Goal: Task Accomplishment & Management: Manage account settings

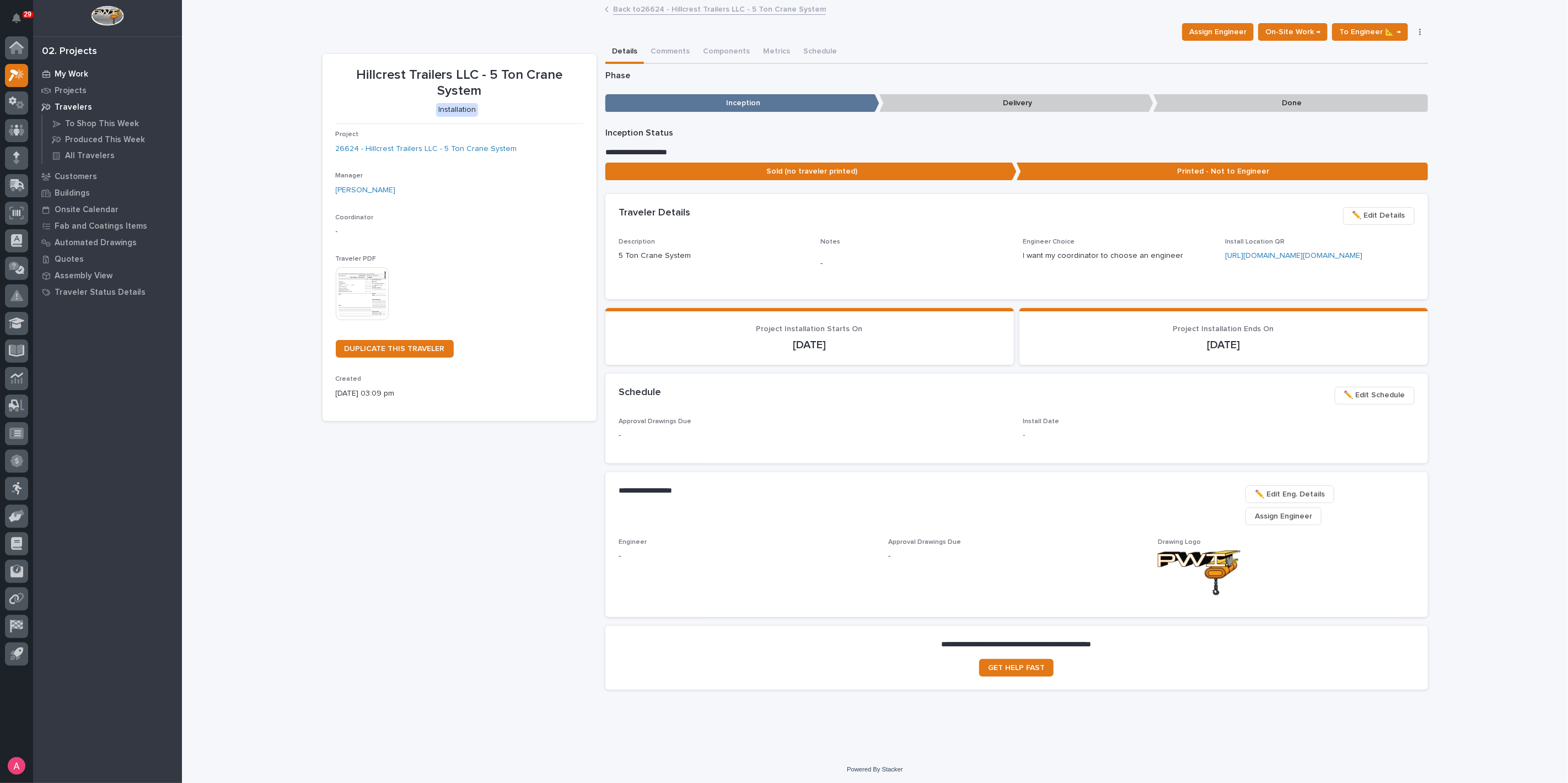
click at [77, 71] on p "My Work" at bounding box center [71, 74] width 33 height 10
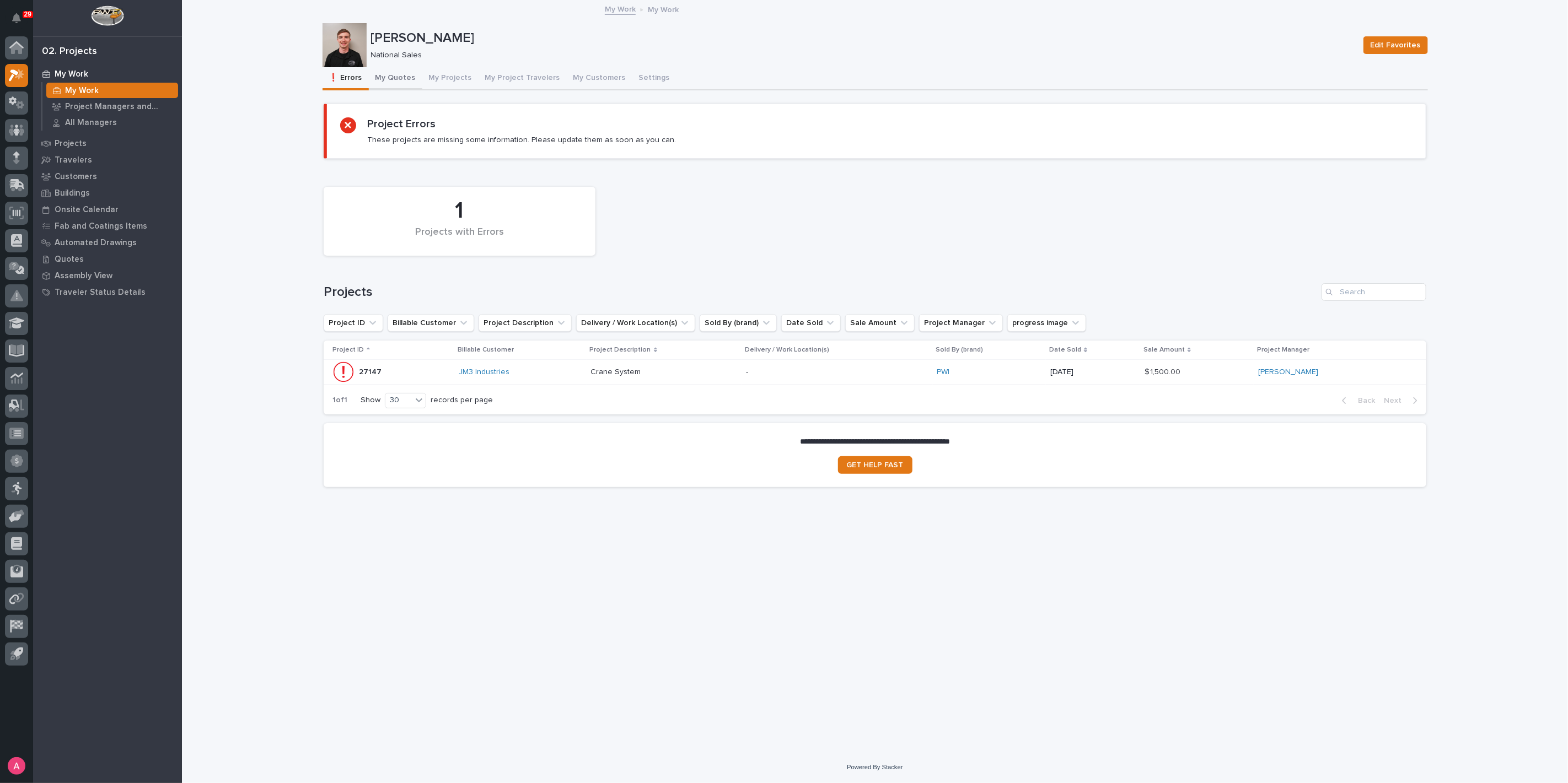
click at [388, 77] on button "My Quotes" at bounding box center [395, 78] width 53 height 23
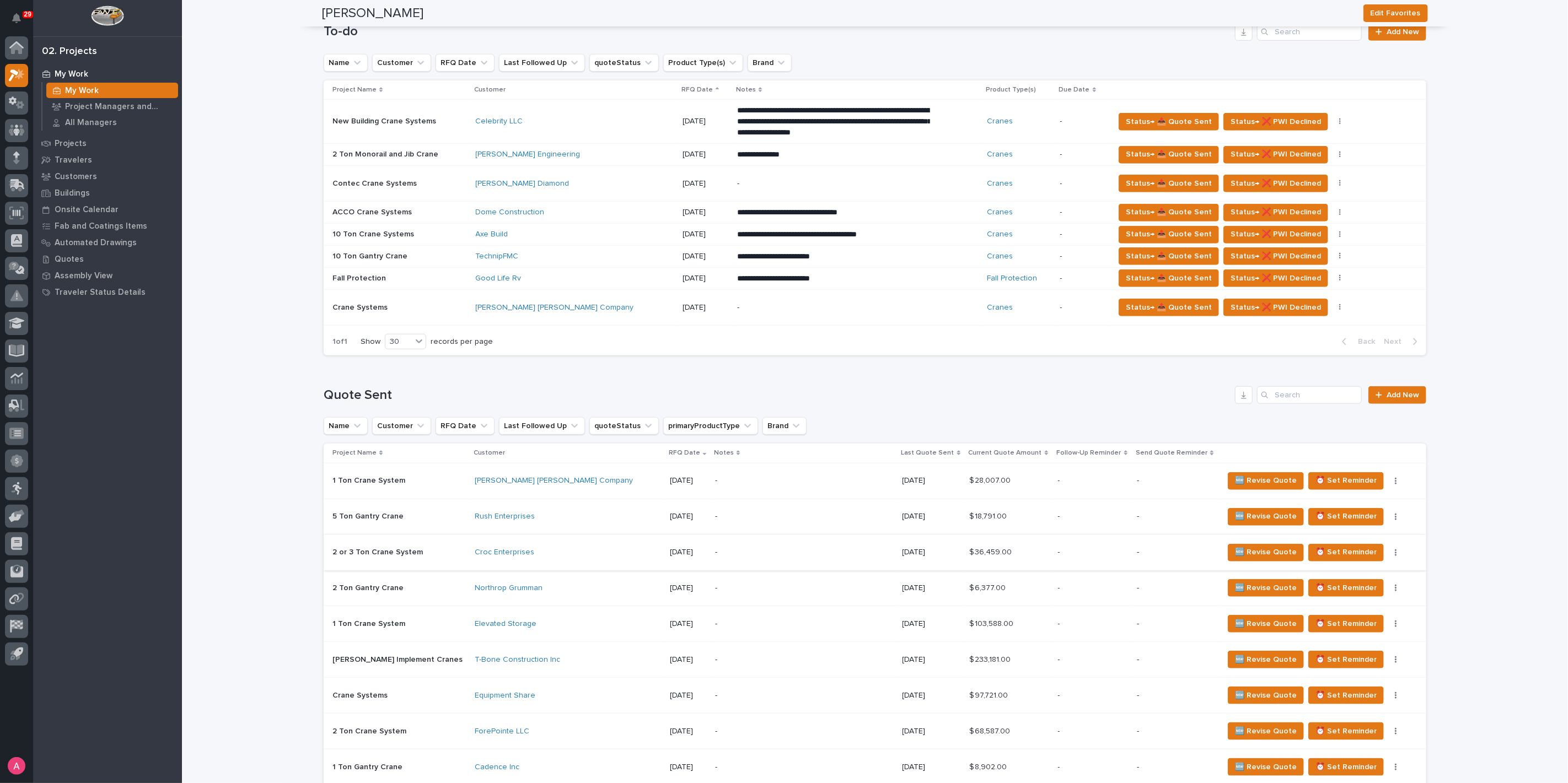
scroll to position [673, 0]
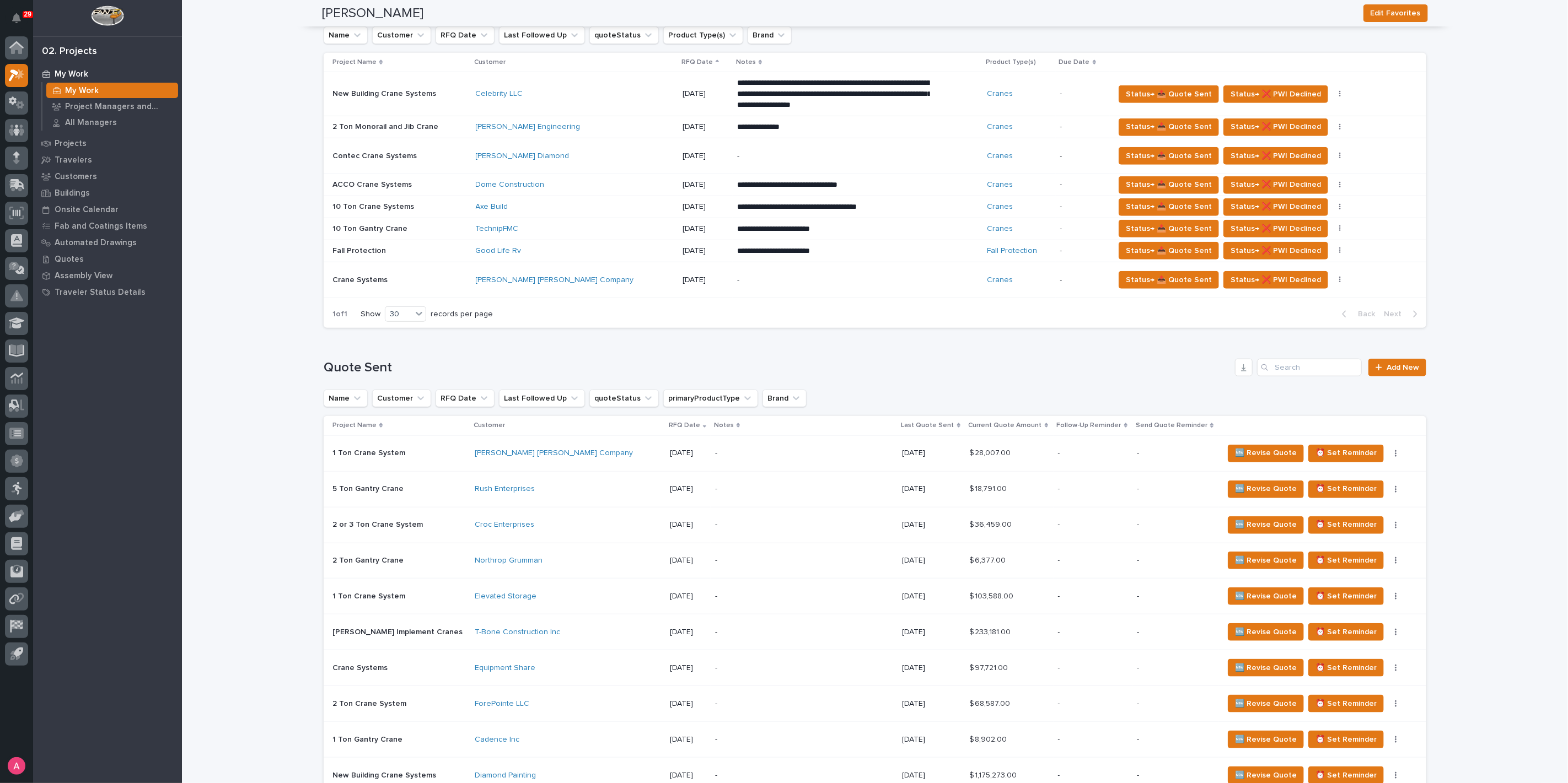
click at [780, 660] on div "-" at bounding box center [804, 668] width 179 height 25
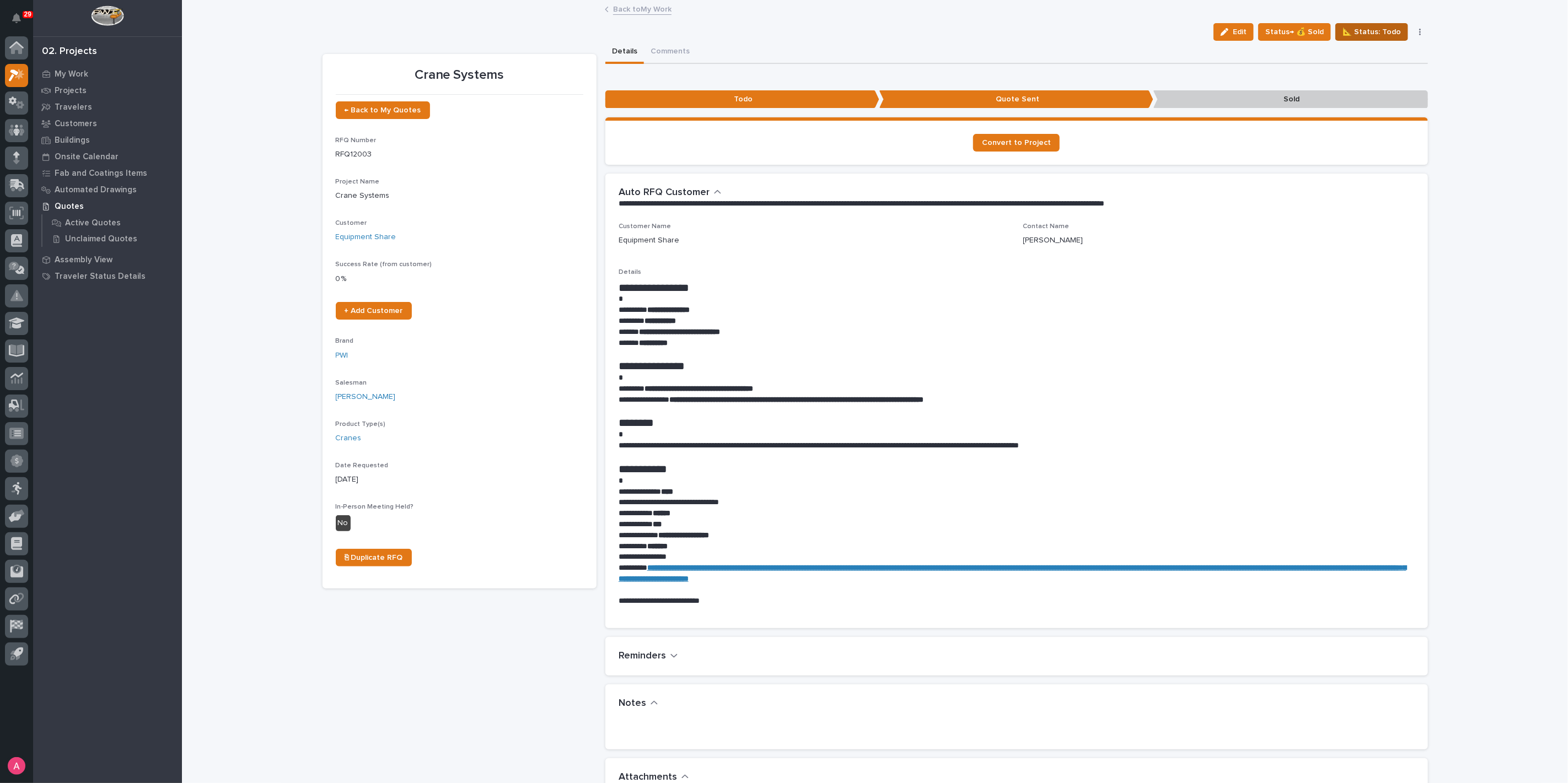
click at [1359, 26] on span "📐 Status: Todo" at bounding box center [1371, 32] width 58 height 14
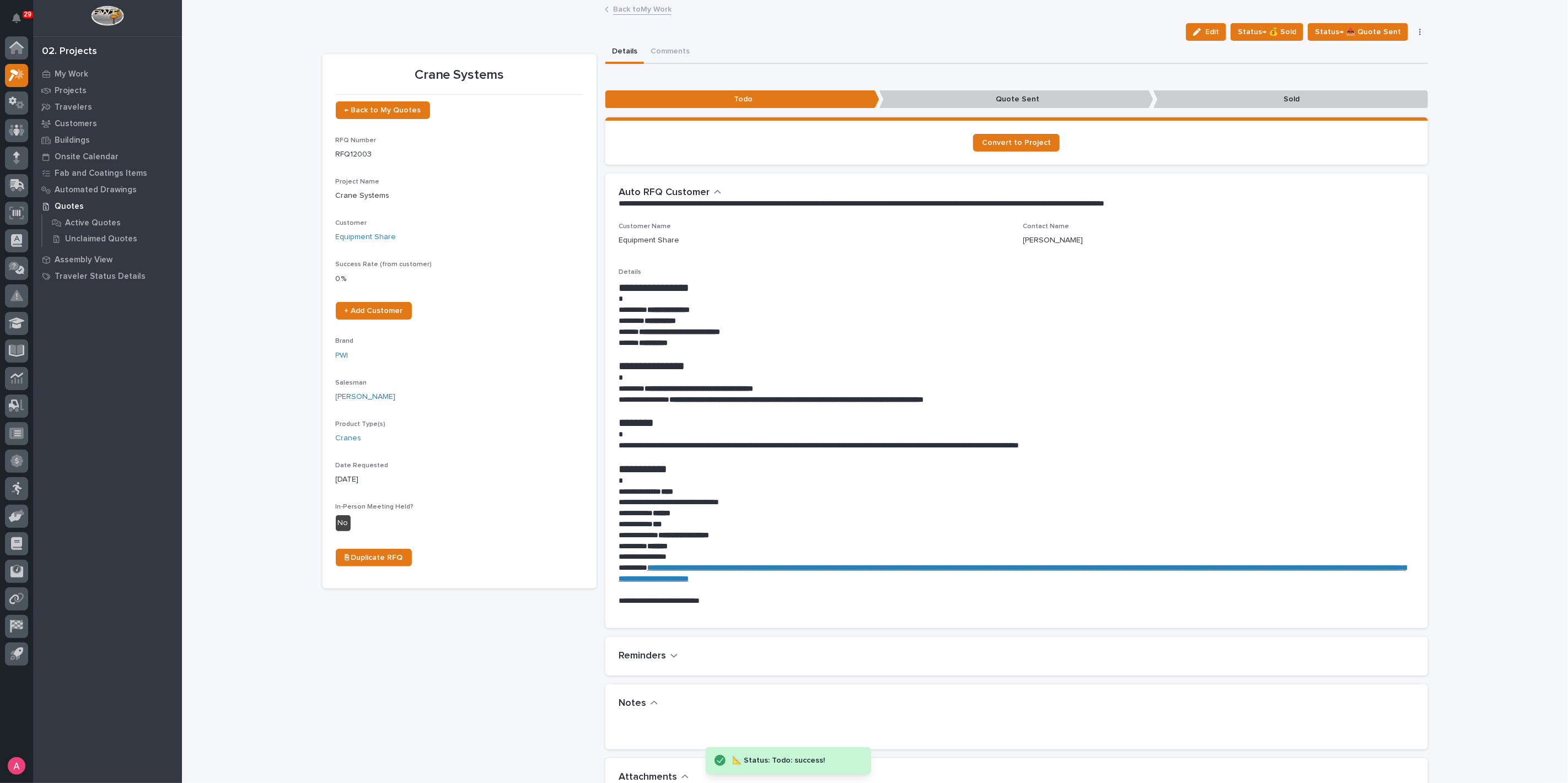
click at [636, 10] on link "Back to My Work" at bounding box center [642, 9] width 58 height 13
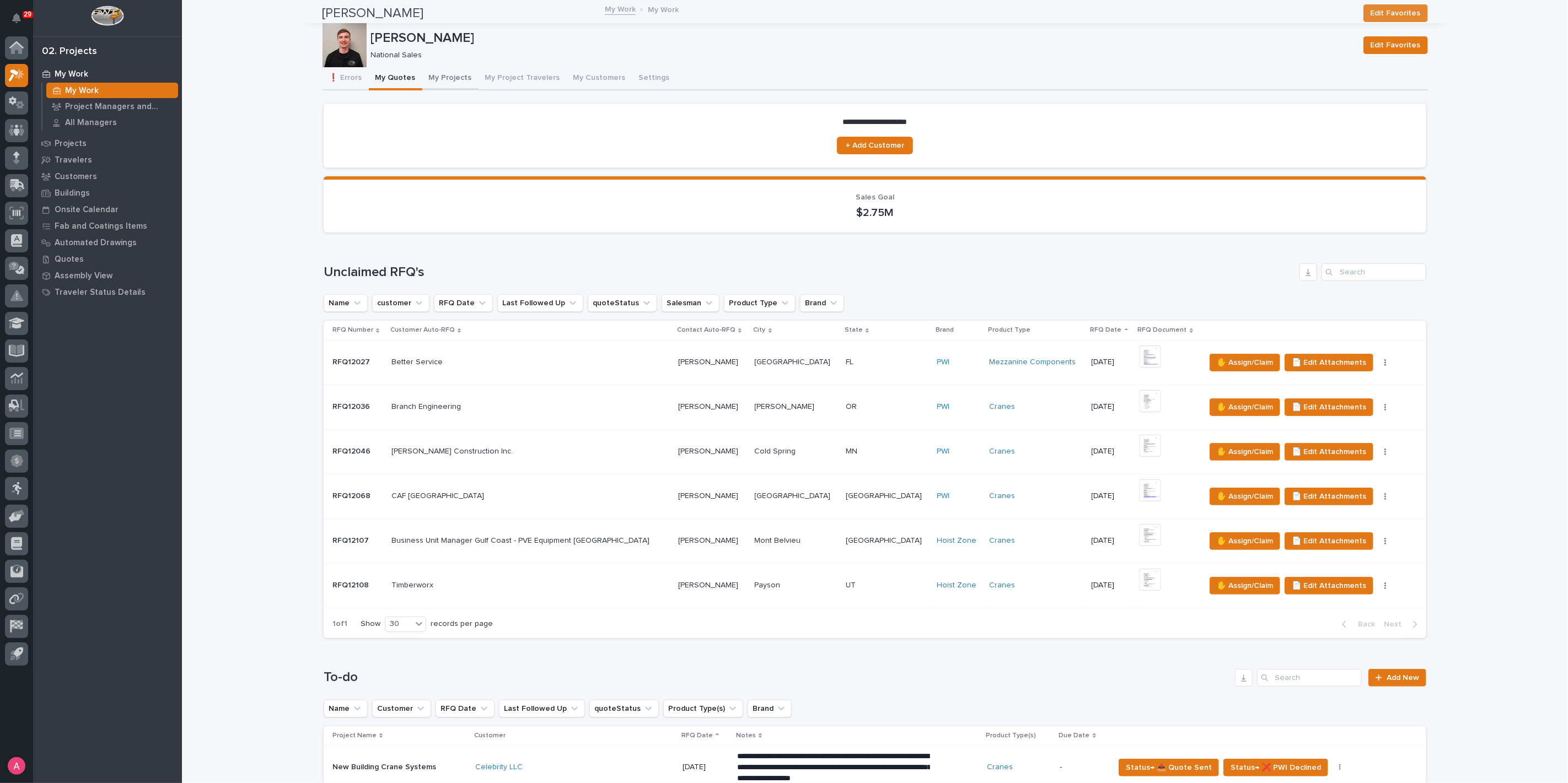
click at [439, 76] on button "My Projects" at bounding box center [450, 78] width 56 height 23
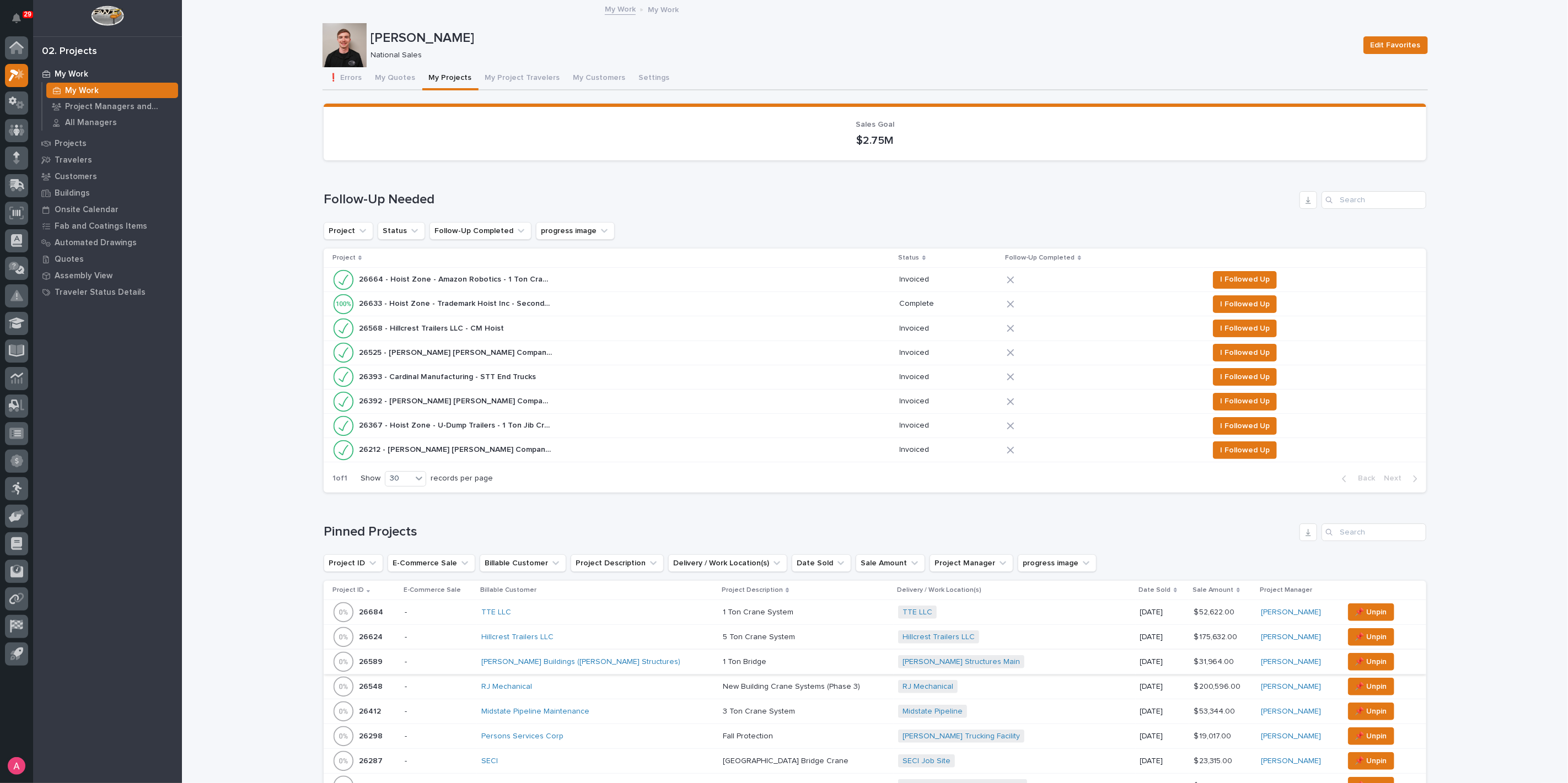
scroll to position [244, 0]
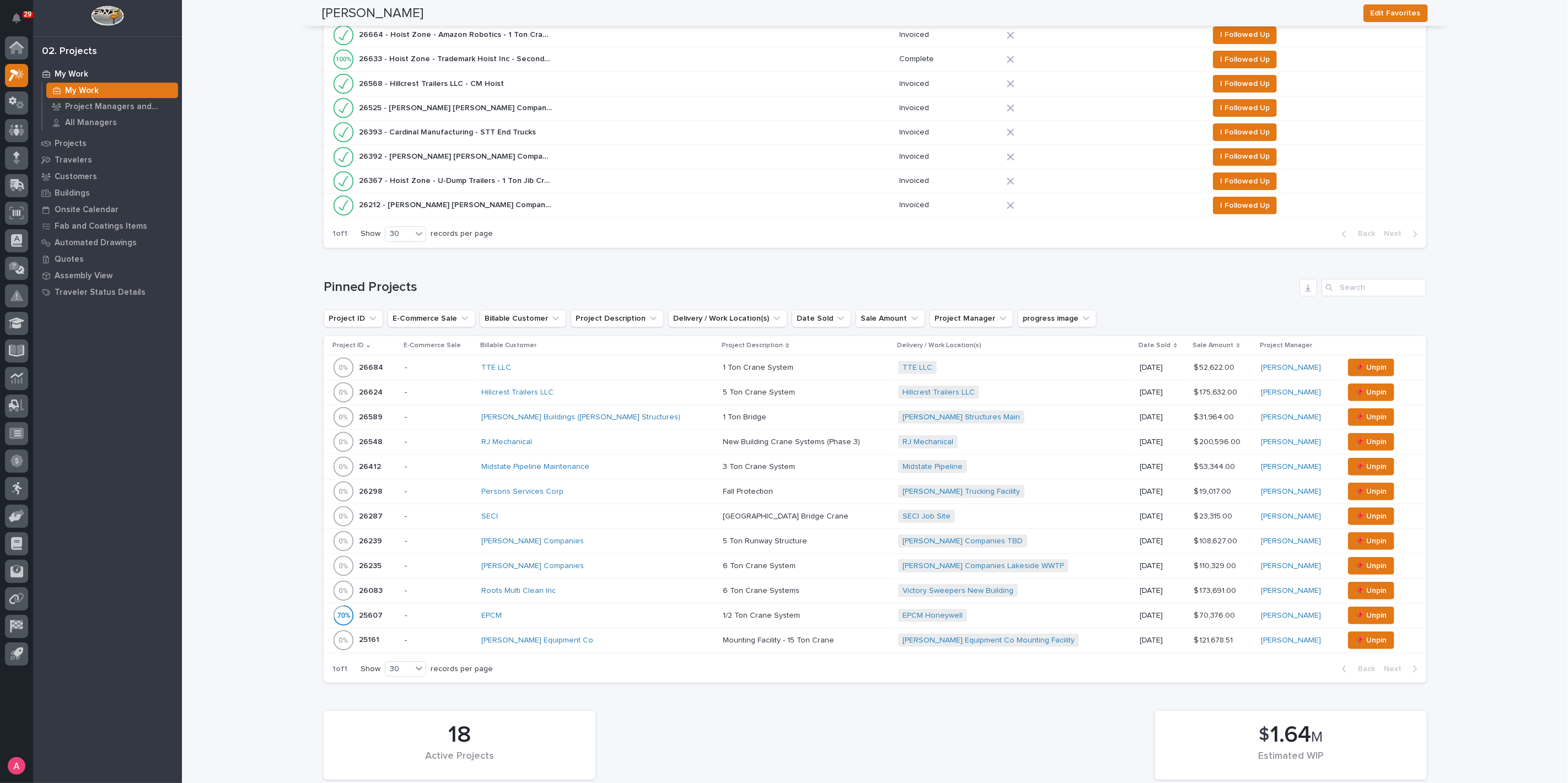
click at [641, 413] on div "[PERSON_NAME] Buildings ([PERSON_NAME] Structures)" at bounding box center [577, 417] width 193 height 9
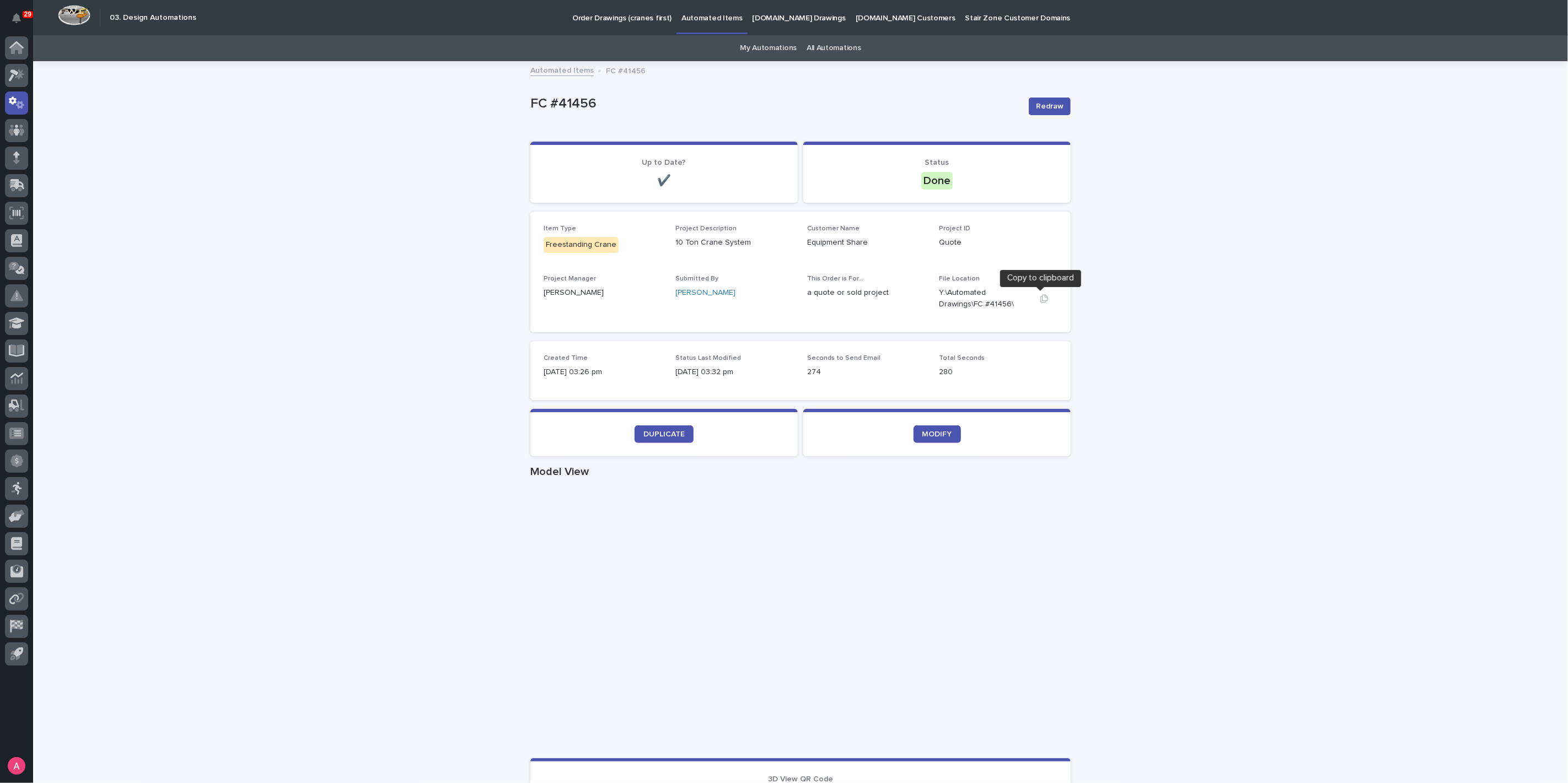
click at [1040, 299] on icon "button" at bounding box center [1044, 299] width 9 height 9
click at [1043, 301] on icon "button" at bounding box center [1044, 299] width 9 height 9
click at [654, 435] on span "DUPLICATE" at bounding box center [664, 434] width 41 height 8
click at [1040, 298] on icon "button" at bounding box center [1044, 299] width 9 height 9
click at [1040, 299] on icon "button" at bounding box center [1044, 299] width 9 height 9
